Goal: Check status: Check status

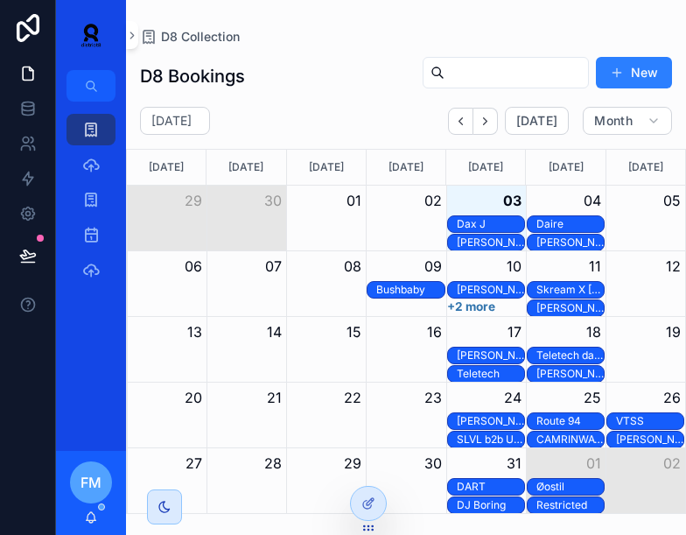
click at [369, 108] on div "[DATE] [DATE] Month" at bounding box center [406, 121] width 560 height 28
click at [473, 485] on div "DART" at bounding box center [490, 487] width 67 height 14
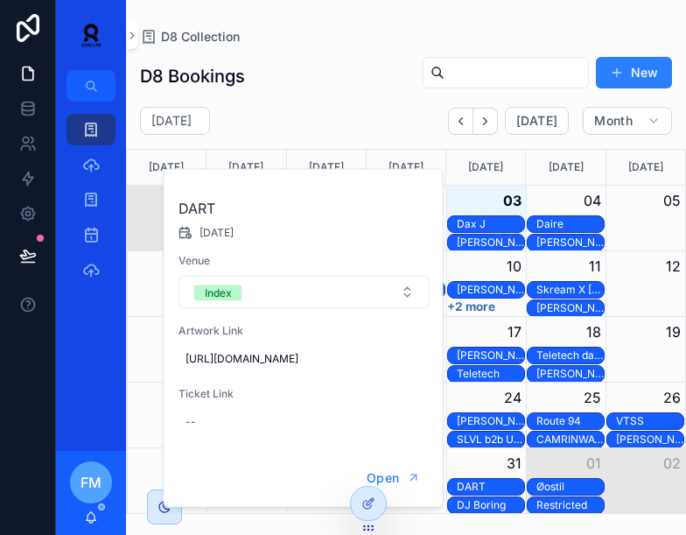
click at [476, 503] on div "DJ Boring" at bounding box center [490, 505] width 67 height 14
click at [477, 488] on div "DART" at bounding box center [490, 487] width 67 height 14
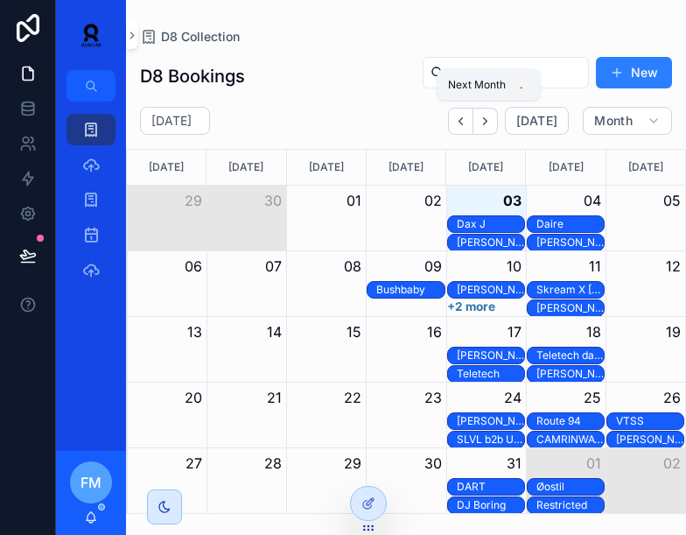
click at [490, 122] on icon "Next" at bounding box center [485, 121] width 13 height 13
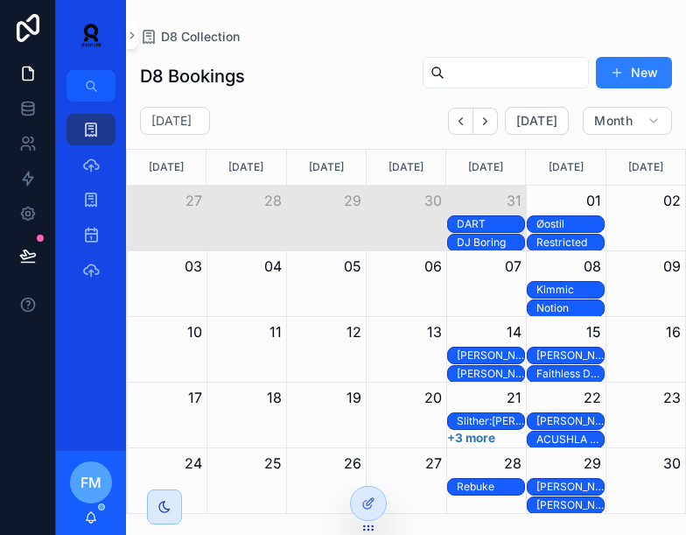
click at [579, 424] on div "[PERSON_NAME]" at bounding box center [570, 421] width 67 height 14
click at [491, 124] on icon "Next" at bounding box center [485, 121] width 13 height 13
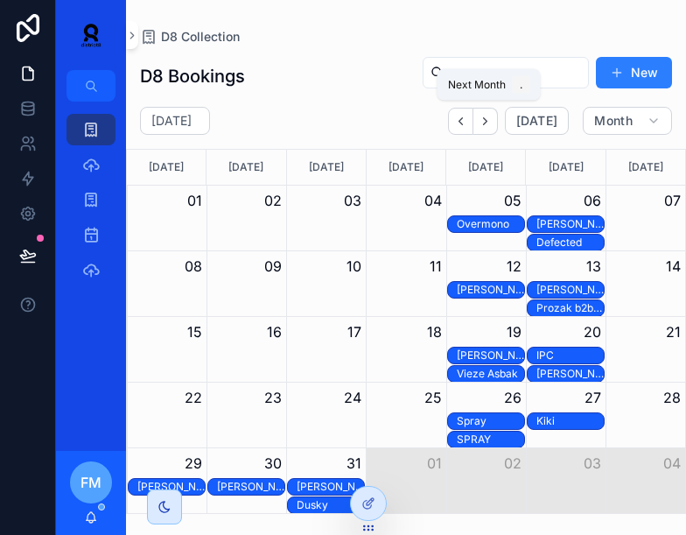
click at [489, 128] on button "Next" at bounding box center [486, 121] width 25 height 27
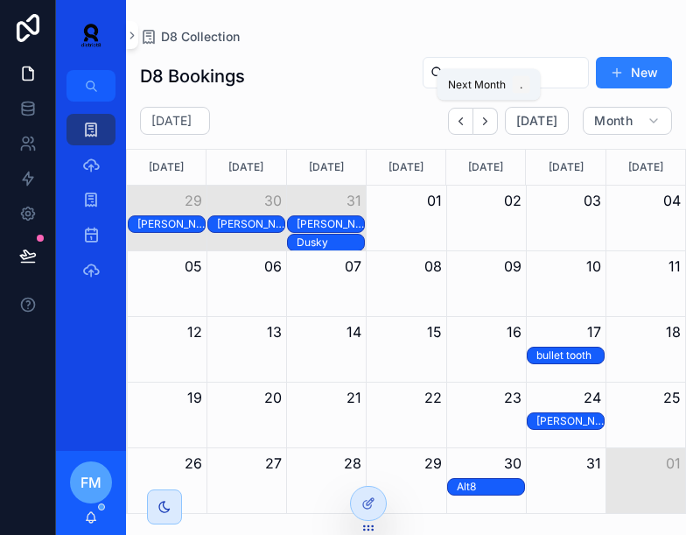
click at [489, 128] on button "Next" at bounding box center [486, 121] width 25 height 27
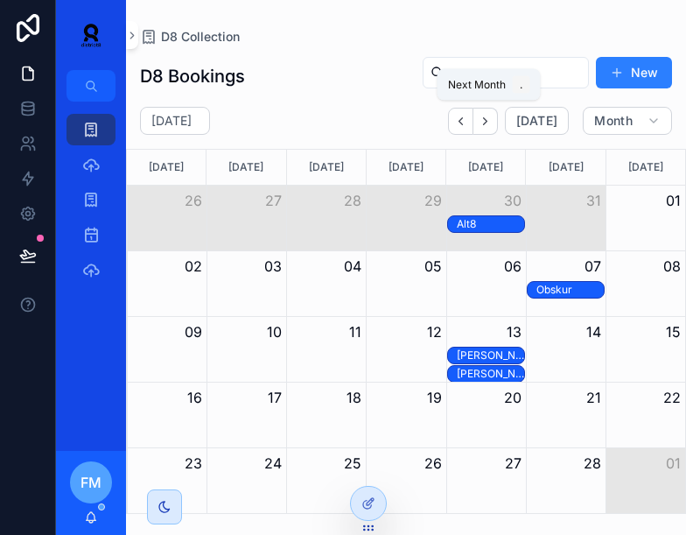
click at [489, 128] on button "Next" at bounding box center [486, 121] width 25 height 27
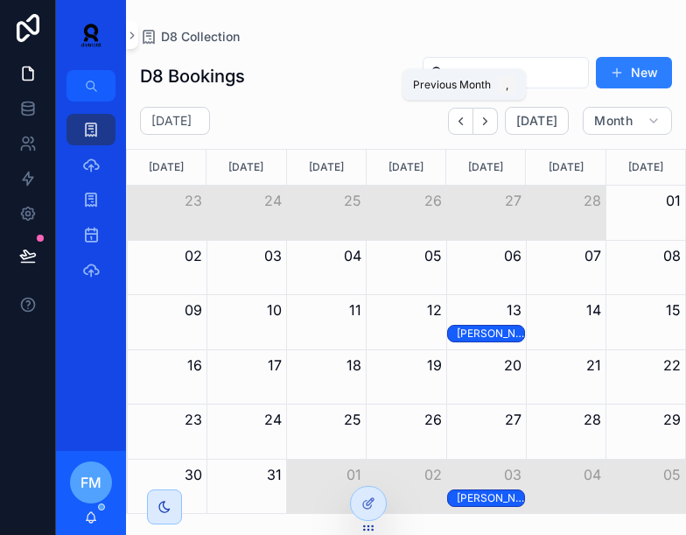
click at [461, 121] on icon "Back" at bounding box center [460, 121] width 13 height 13
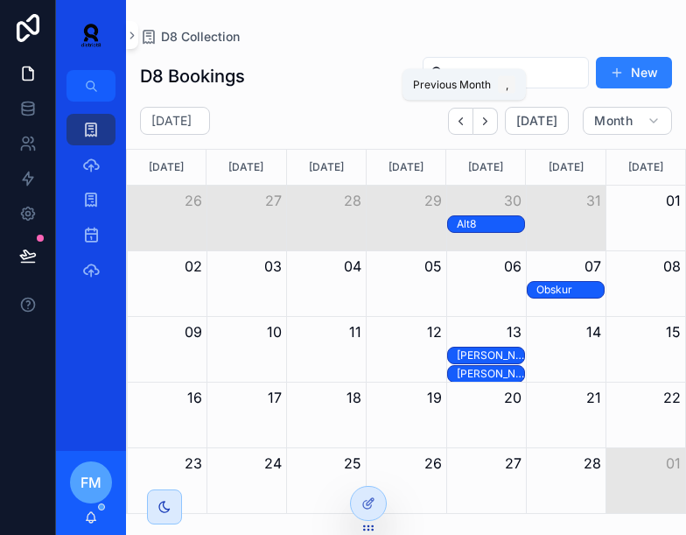
click at [461, 121] on icon "Back" at bounding box center [460, 121] width 13 height 13
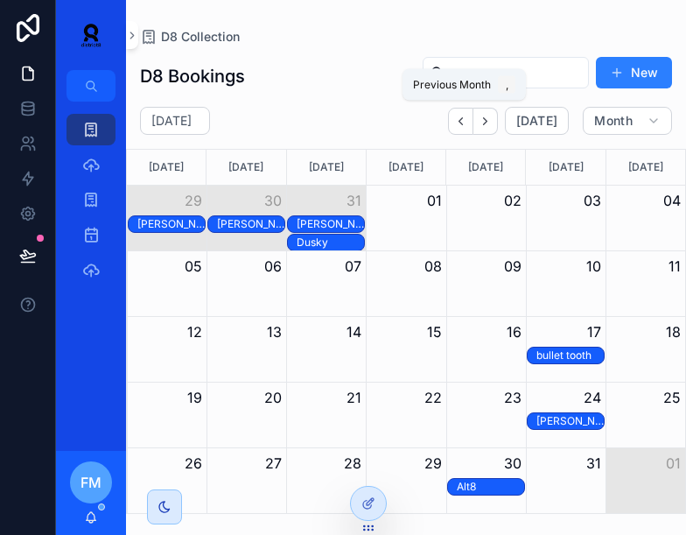
click at [461, 121] on icon "Back" at bounding box center [460, 121] width 13 height 13
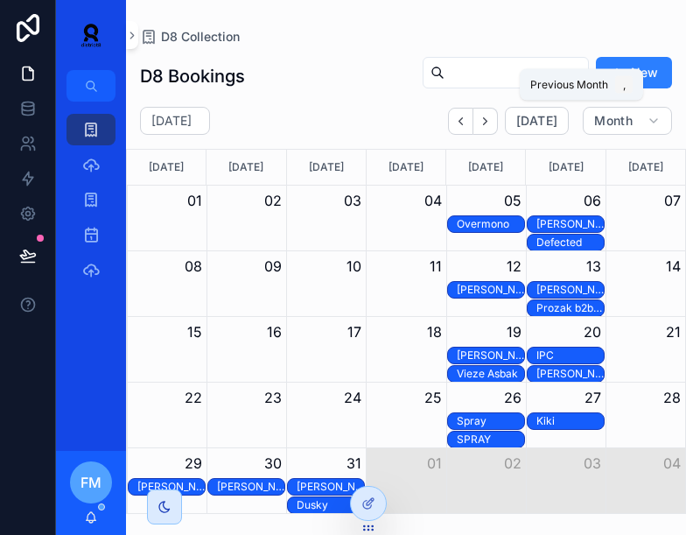
click at [461, 121] on icon "Back" at bounding box center [460, 121] width 13 height 13
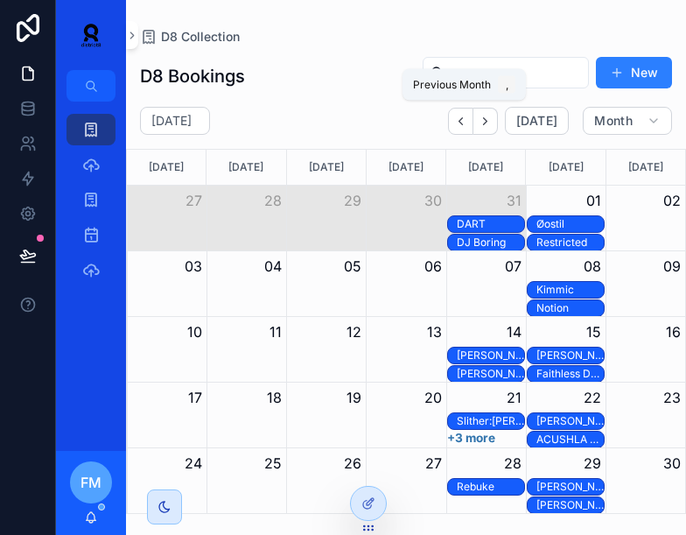
click at [466, 123] on icon "Back" at bounding box center [460, 121] width 13 height 13
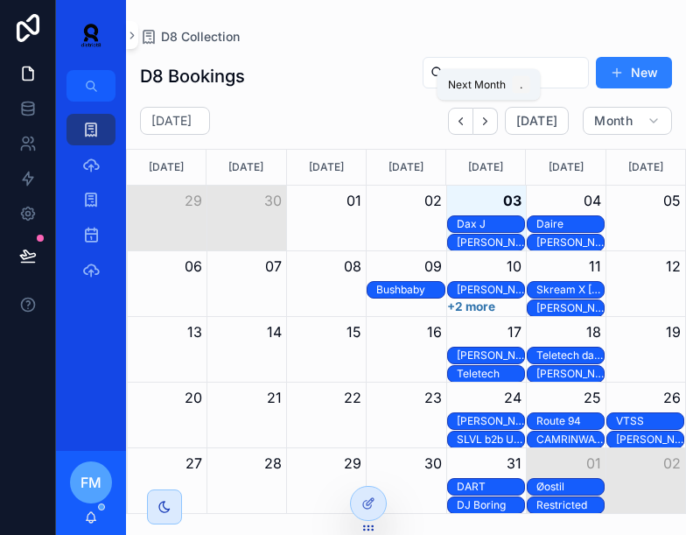
click at [488, 121] on icon "Next" at bounding box center [486, 120] width 4 height 7
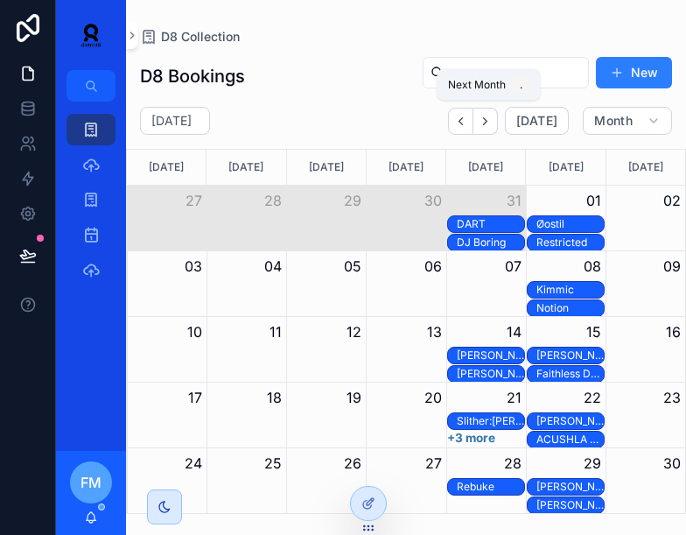
click at [488, 120] on icon "Next" at bounding box center [486, 120] width 4 height 7
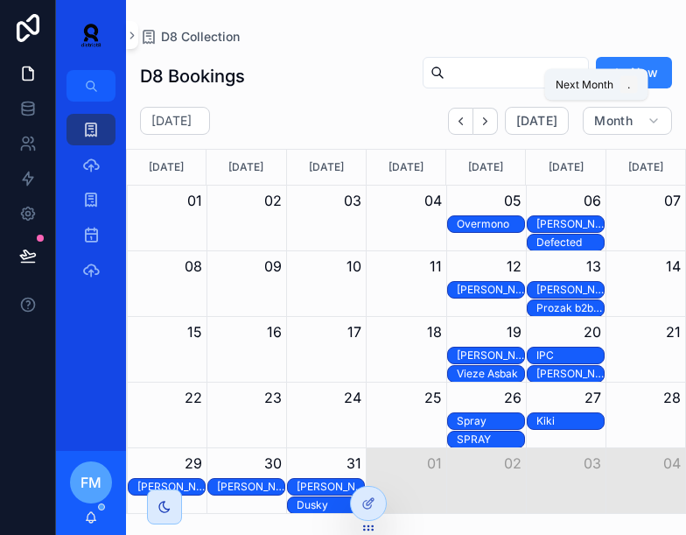
click at [488, 120] on icon "Next" at bounding box center [486, 120] width 4 height 7
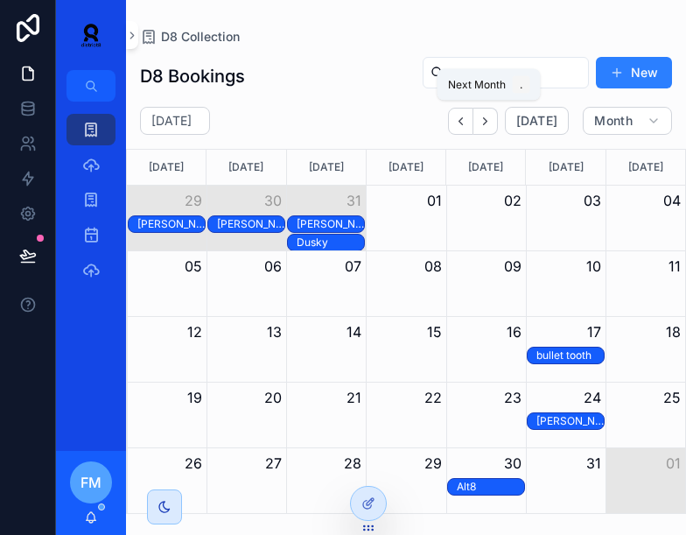
click at [490, 123] on icon "Next" at bounding box center [485, 121] width 13 height 13
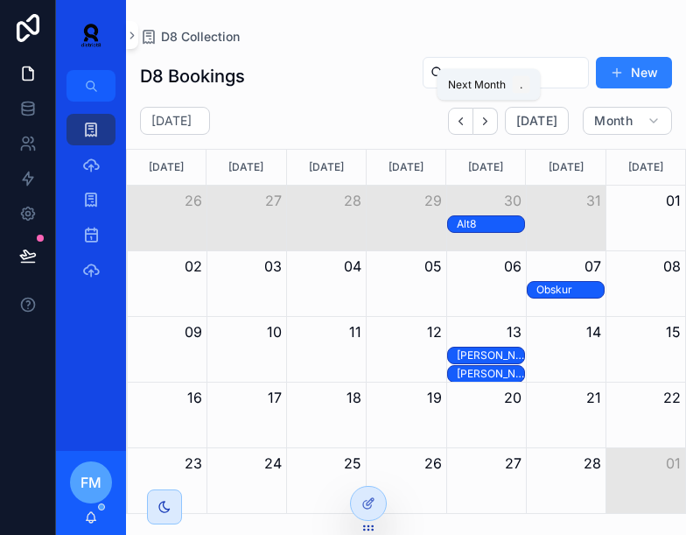
click at [490, 123] on icon "Next" at bounding box center [485, 121] width 13 height 13
